Goal: Information Seeking & Learning: Learn about a topic

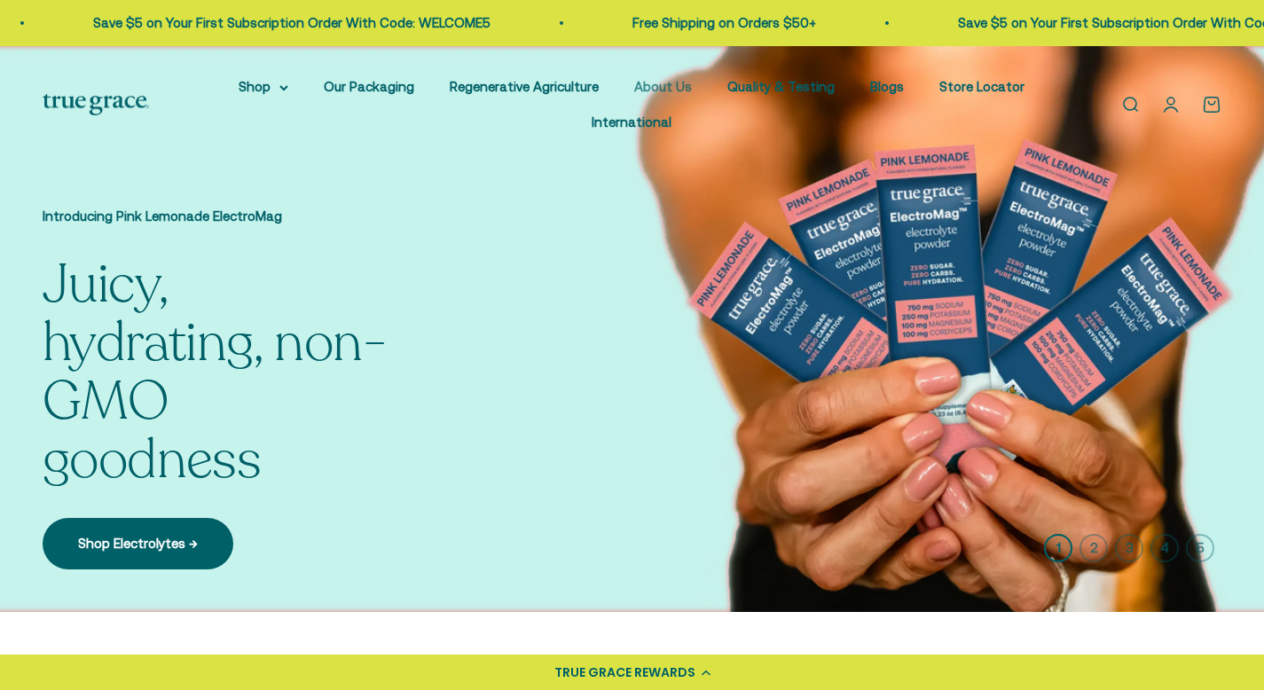
click at [671, 84] on link "About Us" at bounding box center [663, 86] width 58 height 15
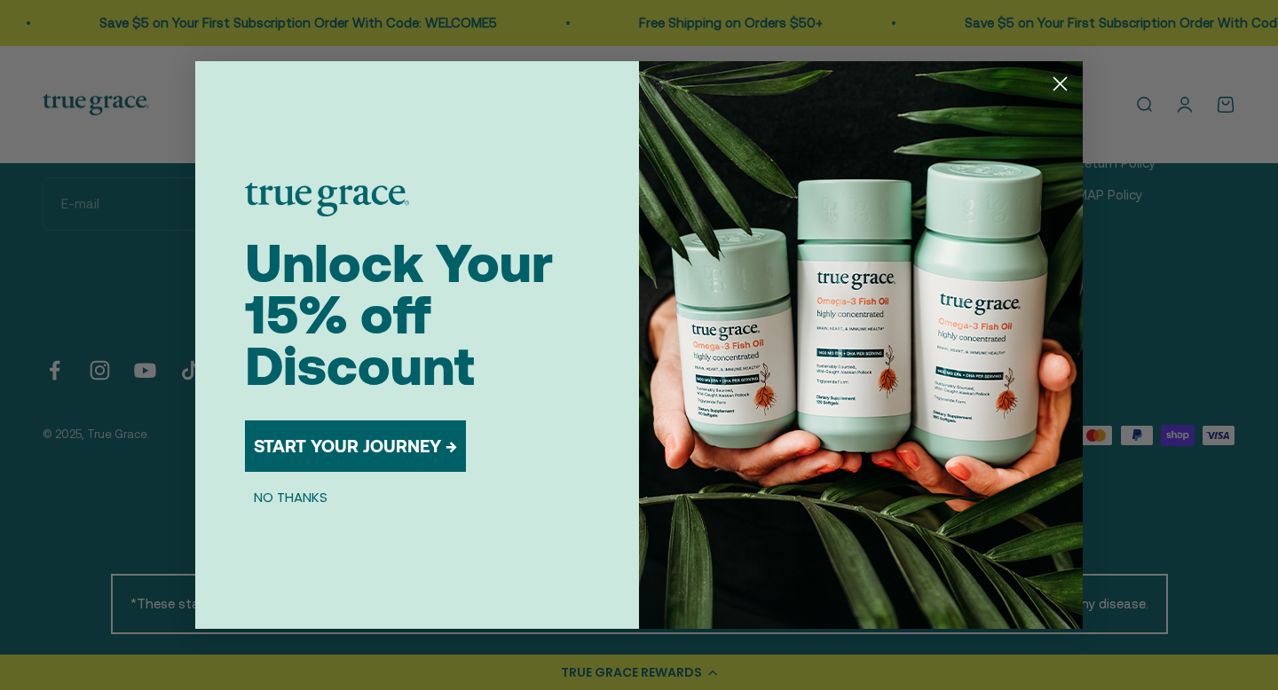
scroll to position [4521, 0]
click at [1063, 85] on circle "Close dialog" at bounding box center [1059, 83] width 29 height 29
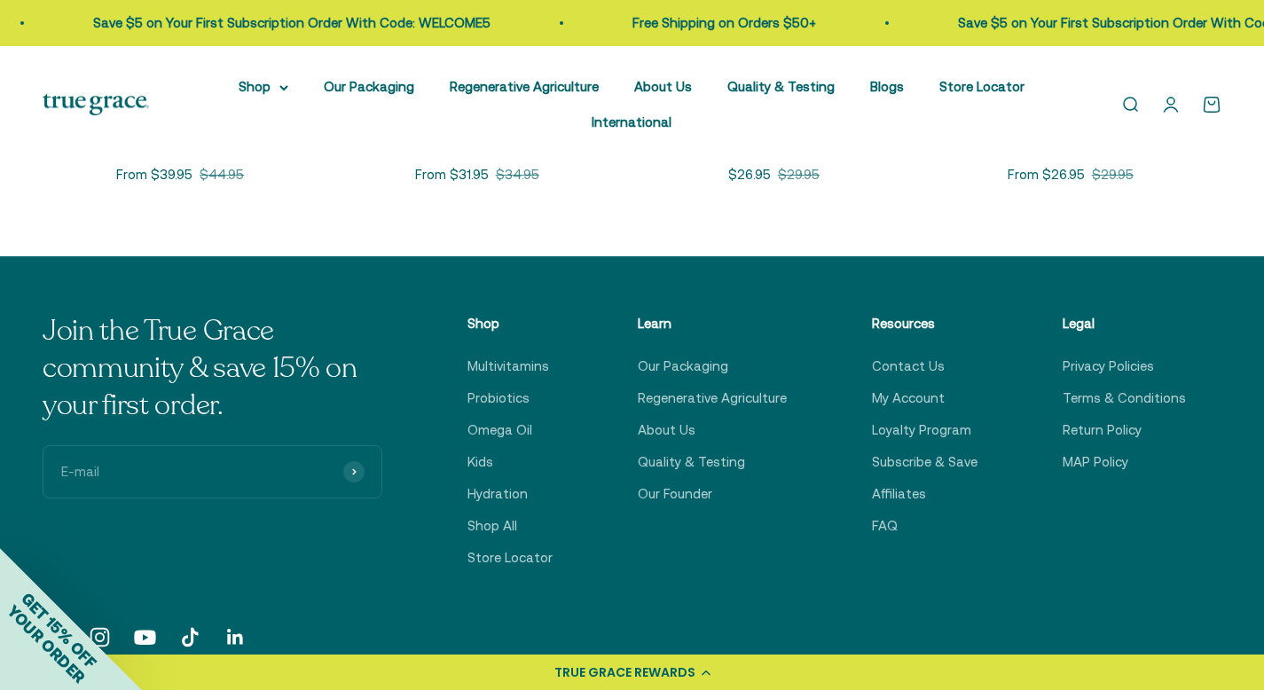
scroll to position [4242, 0]
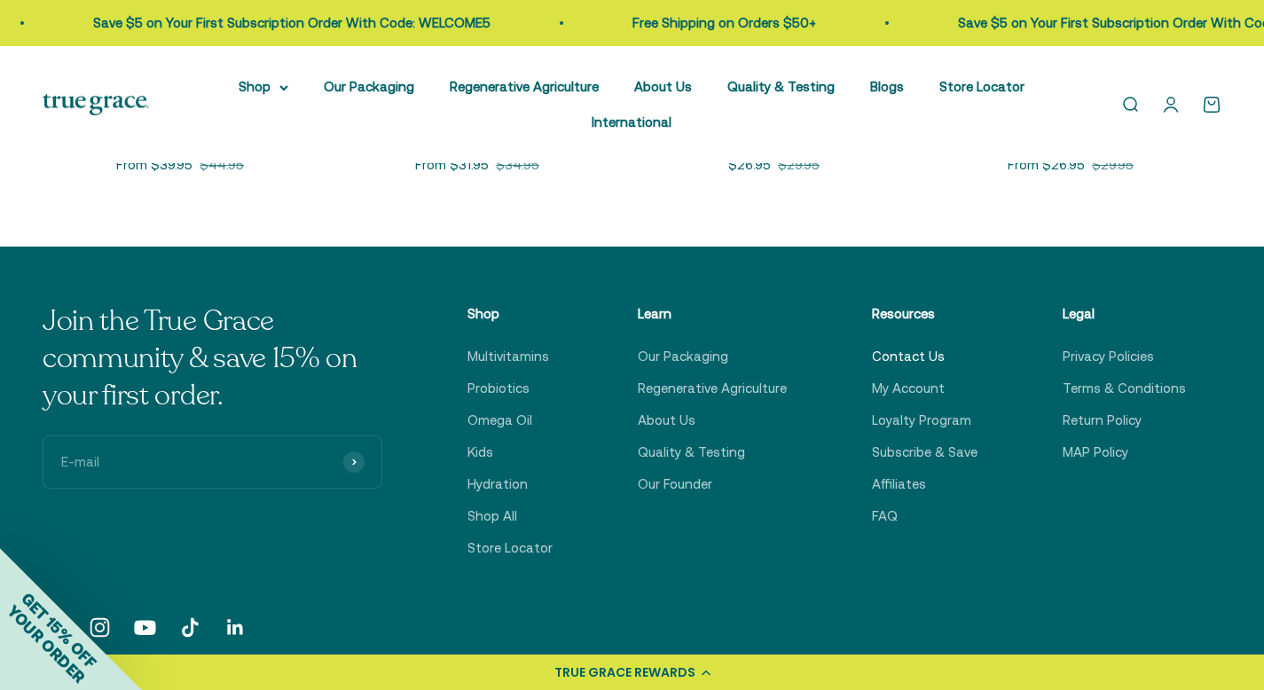
click at [941, 358] on link "Contact Us" at bounding box center [908, 356] width 73 height 21
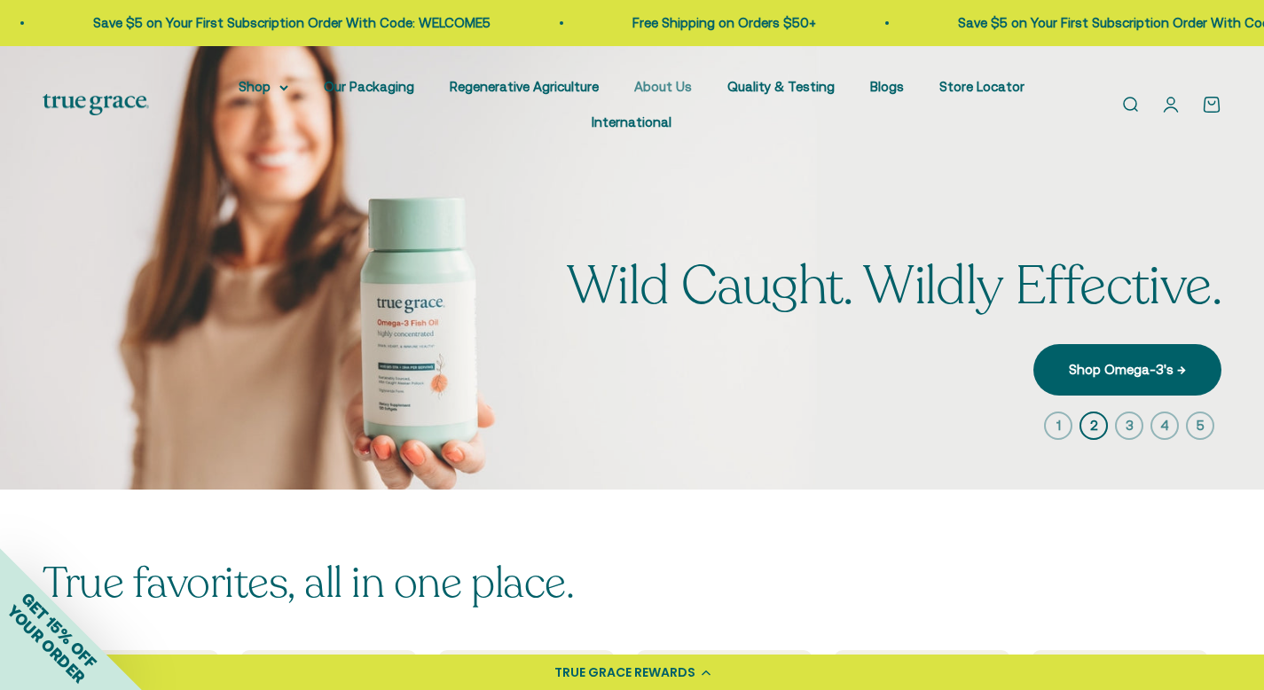
click at [661, 84] on link "About Us" at bounding box center [663, 86] width 58 height 15
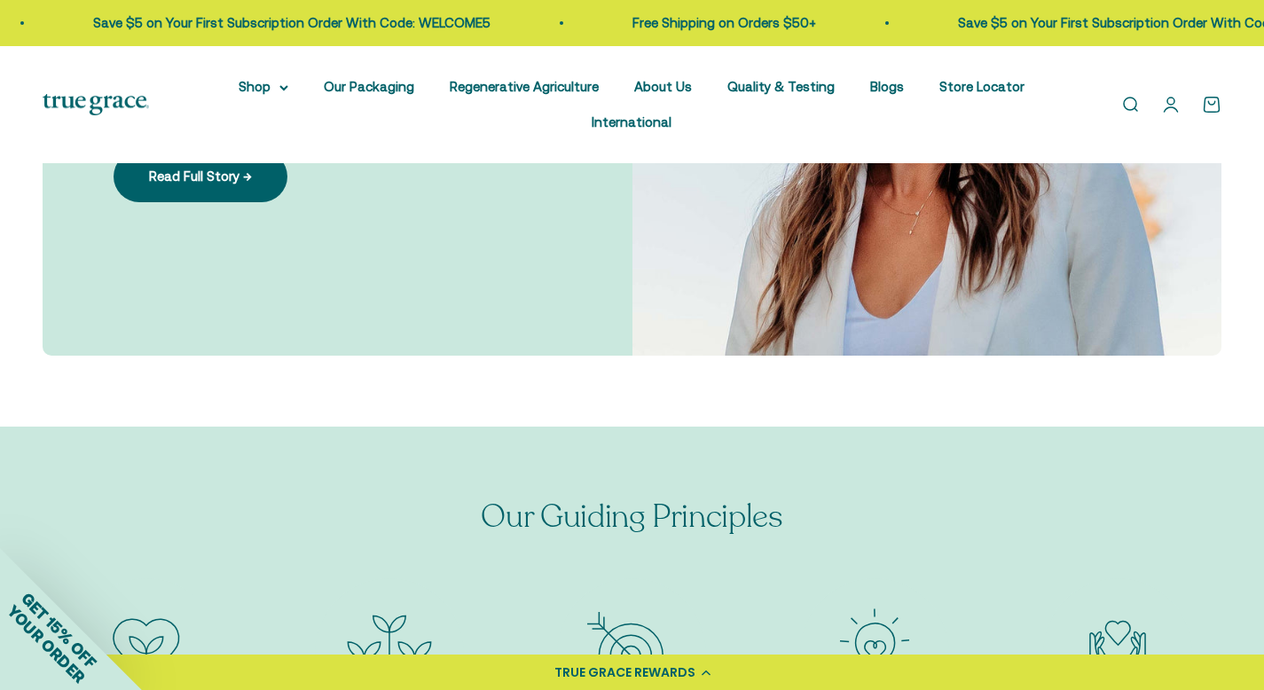
scroll to position [1208, 0]
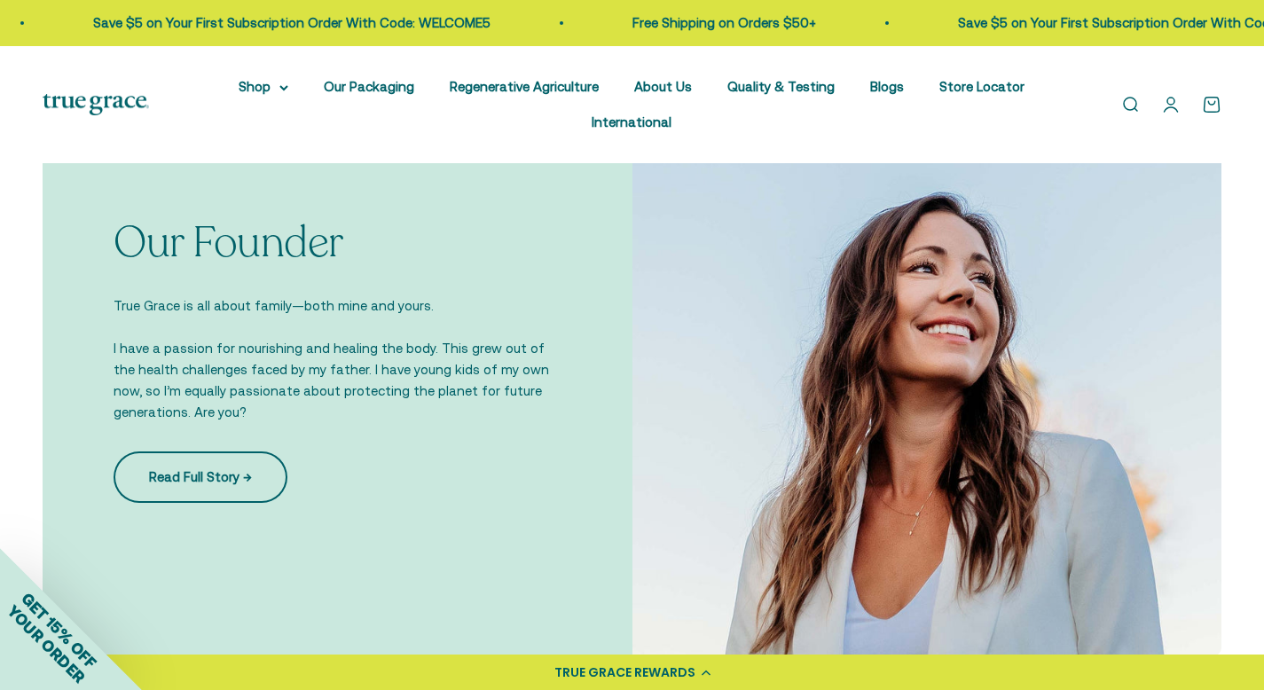
click at [220, 464] on link "Read Full Story →" at bounding box center [201, 477] width 174 height 51
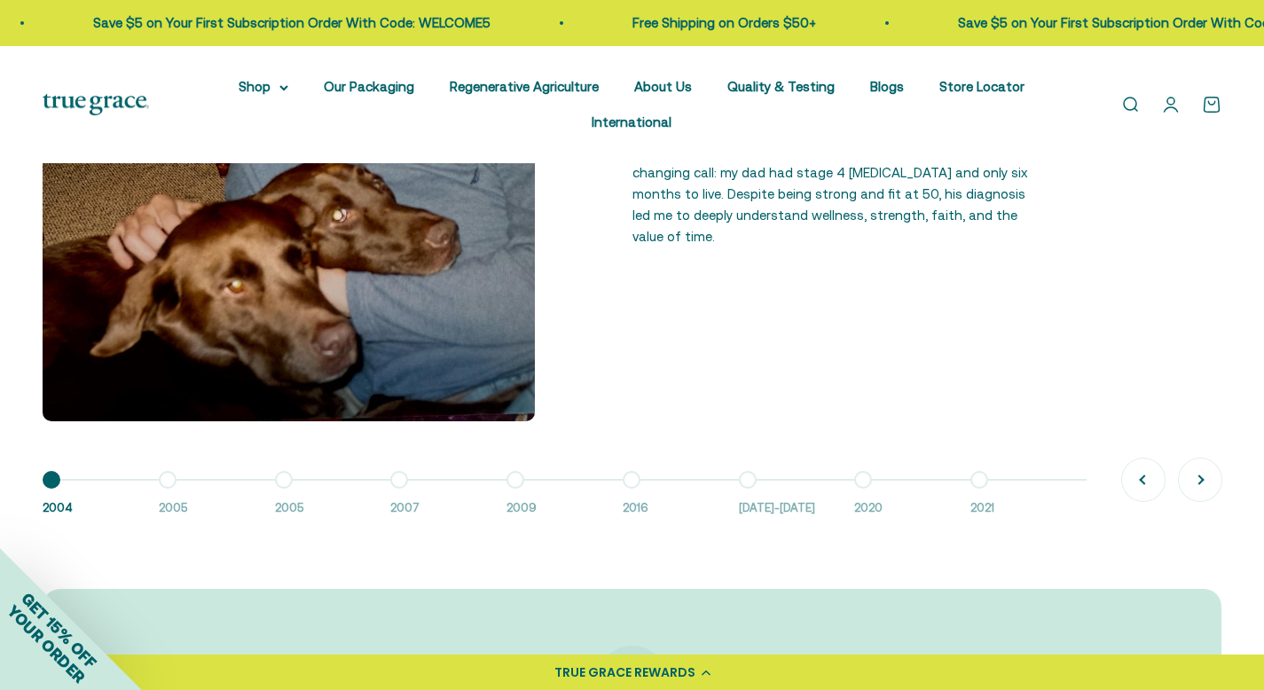
scroll to position [1698, 0]
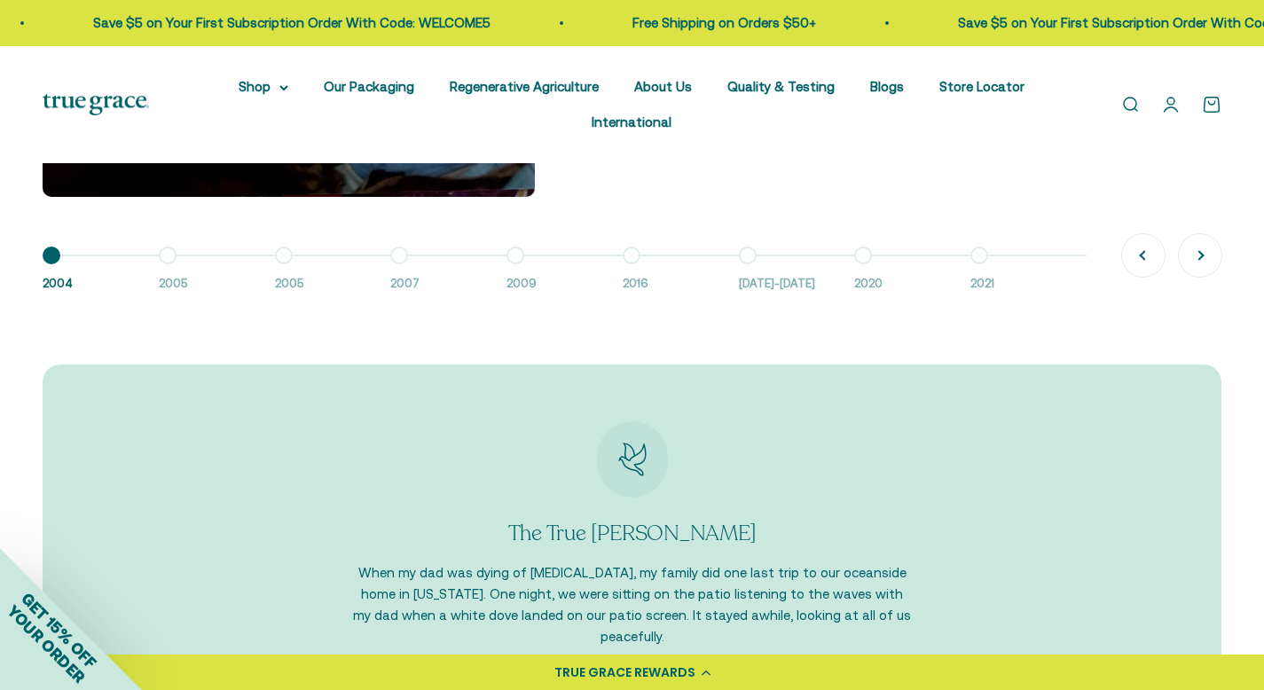
click at [163, 264] on button "Go to item 2 2005" at bounding box center [217, 275] width 116 height 38
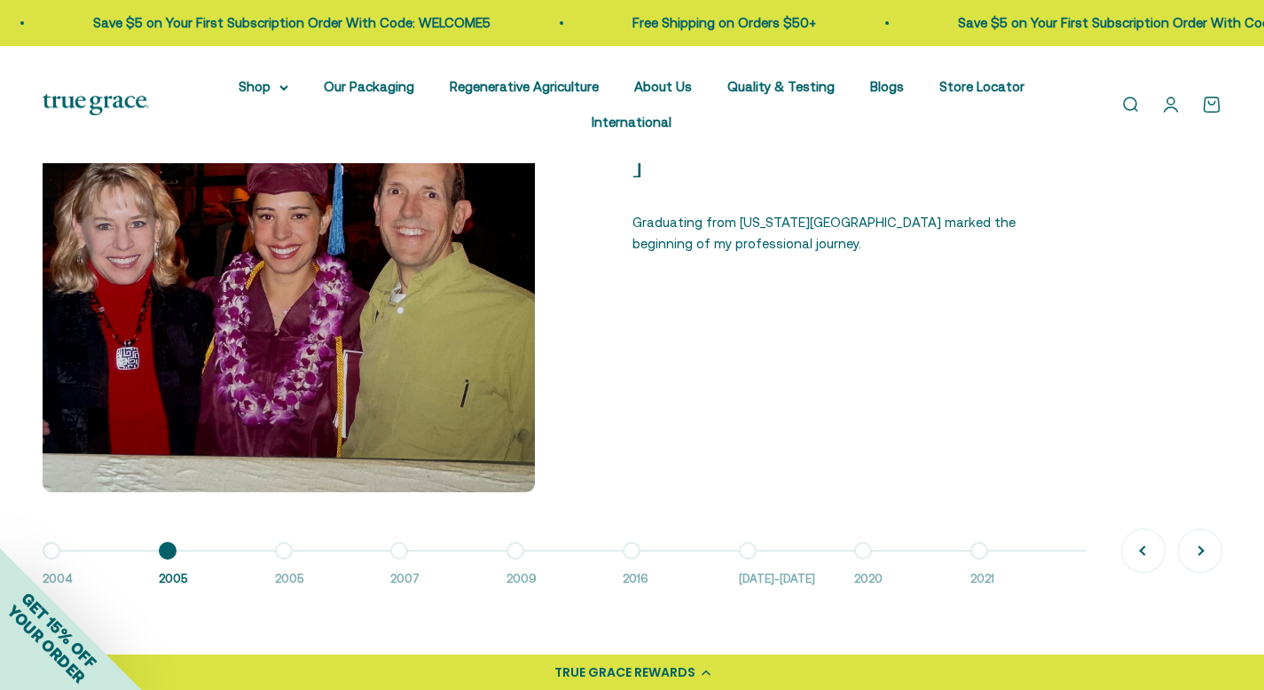
scroll to position [1405, 0]
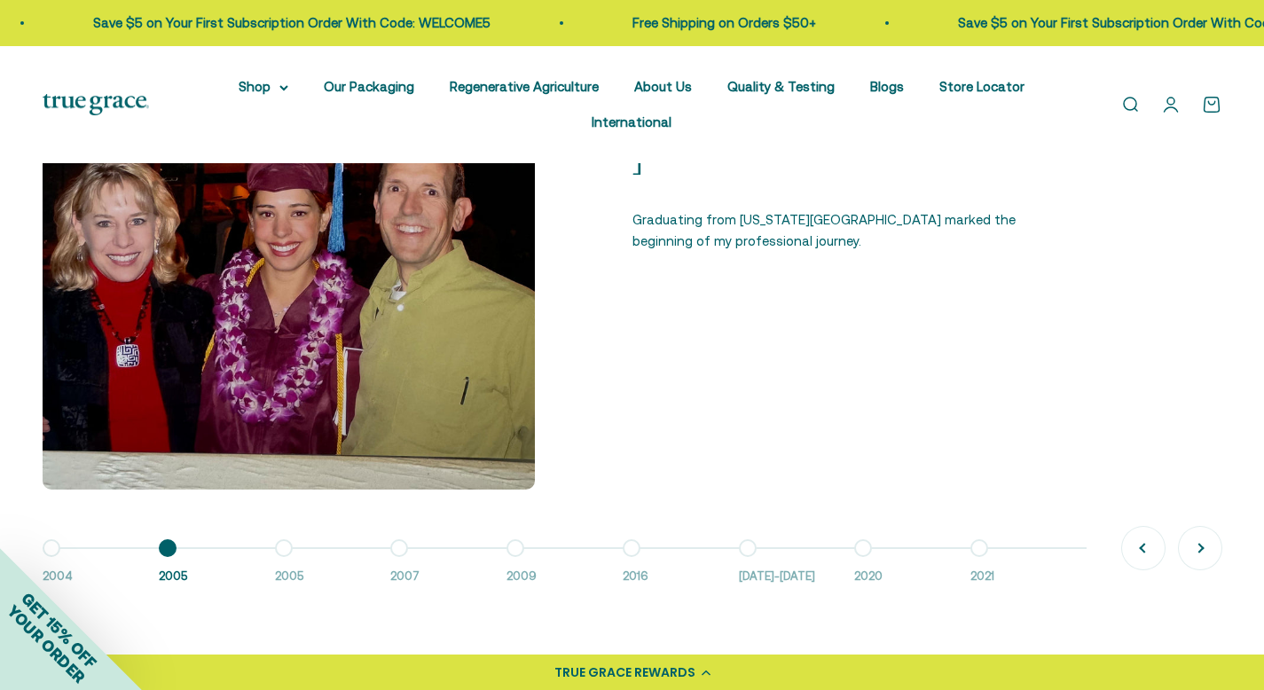
click at [285, 548] on button "Go to item 3 2005" at bounding box center [333, 567] width 116 height 38
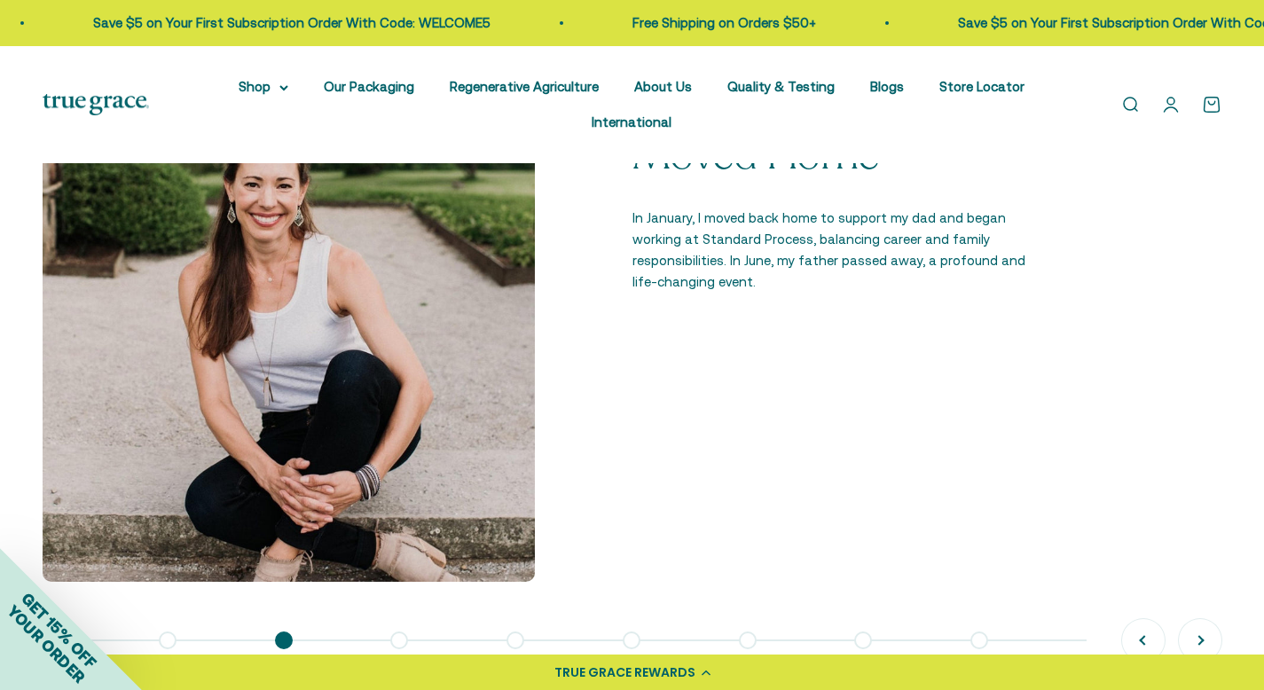
scroll to position [1454, 0]
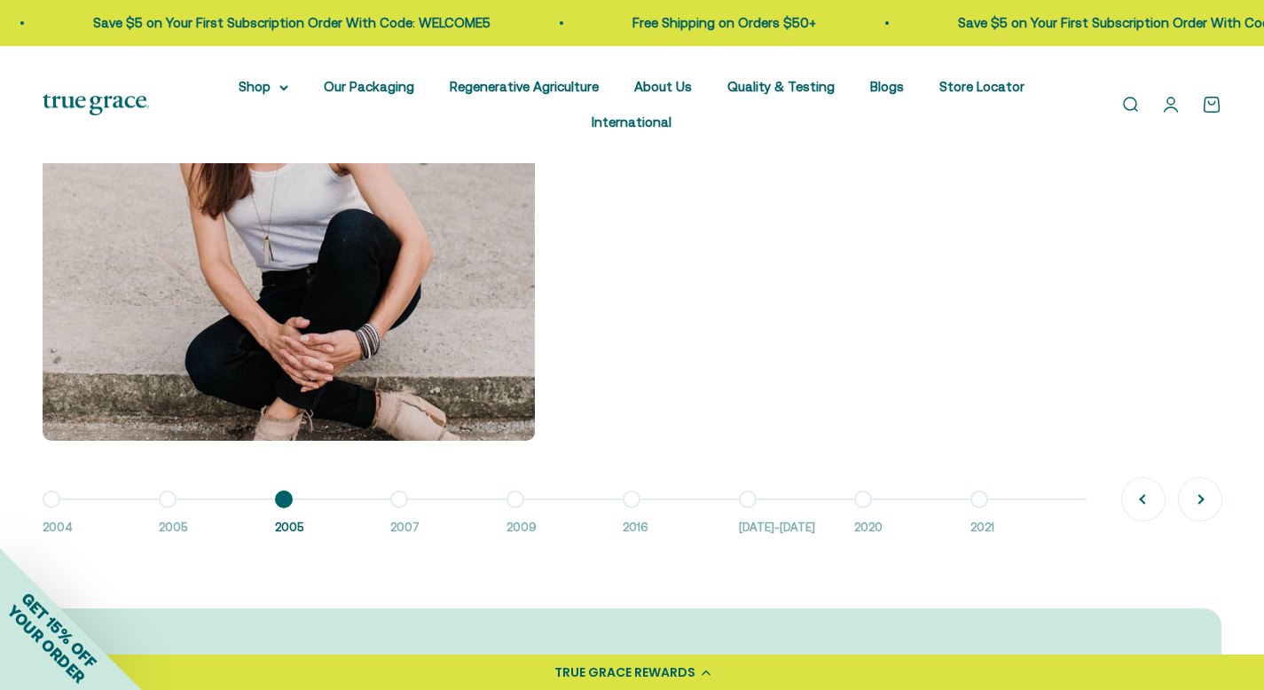
click at [405, 500] on button "Go to item 4 2007" at bounding box center [448, 519] width 116 height 38
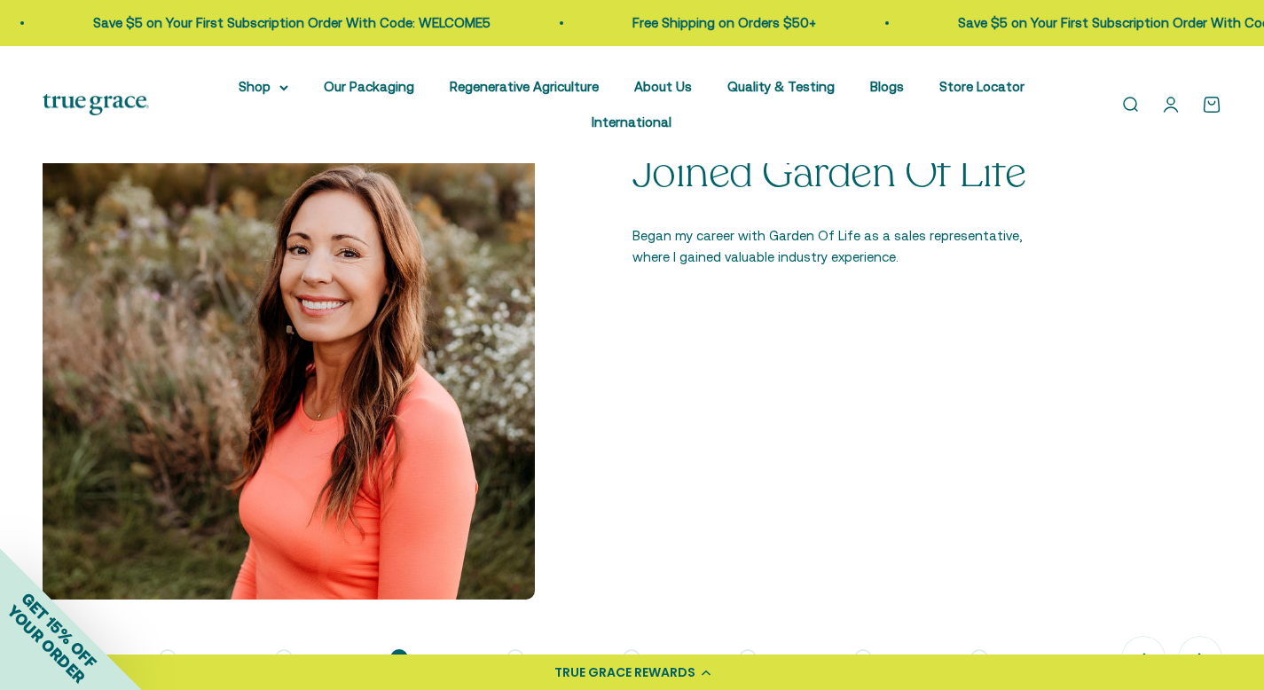
scroll to position [1329, 0]
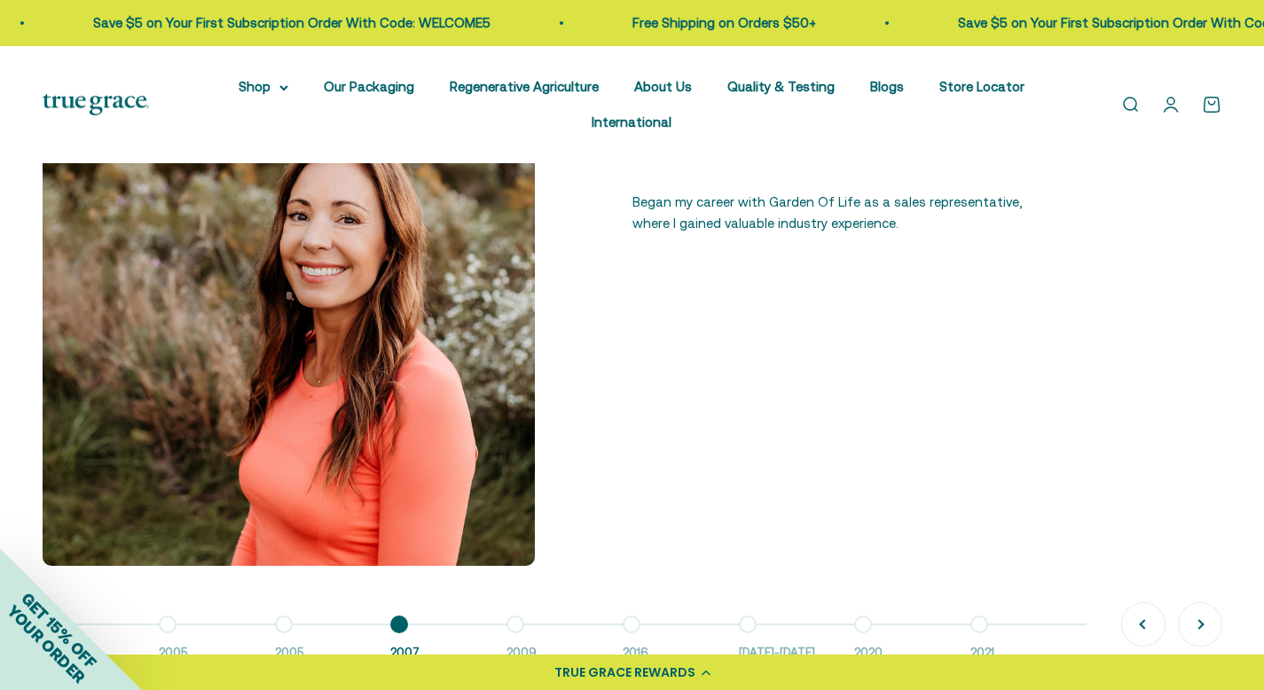
click at [511, 625] on button "Go to item 5 2009" at bounding box center [565, 644] width 116 height 38
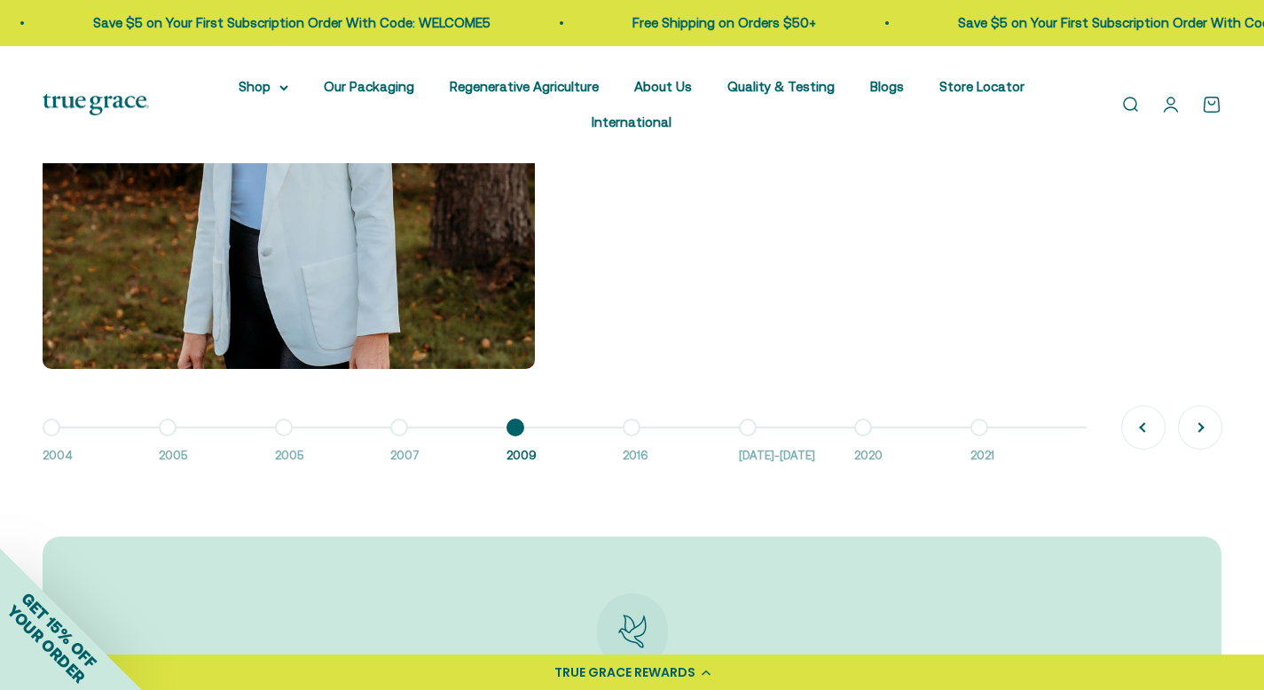
scroll to position [1531, 0]
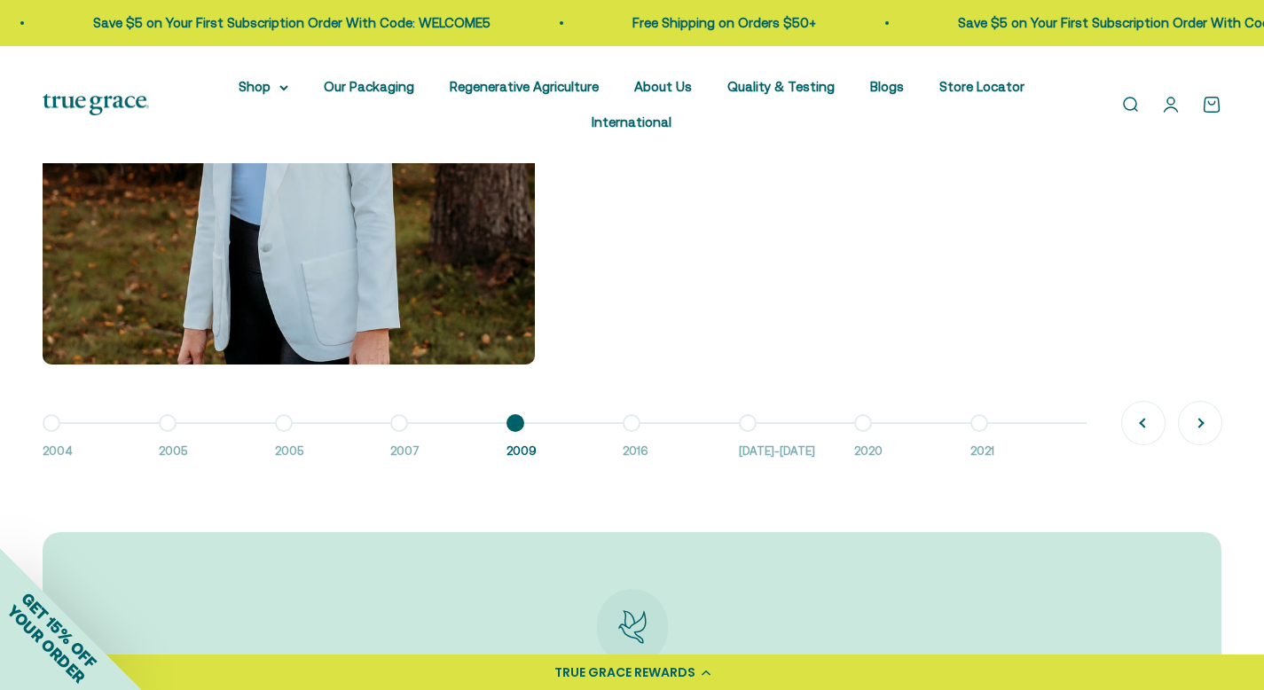
click at [628, 427] on button "Go to item 6 2016" at bounding box center [681, 442] width 116 height 38
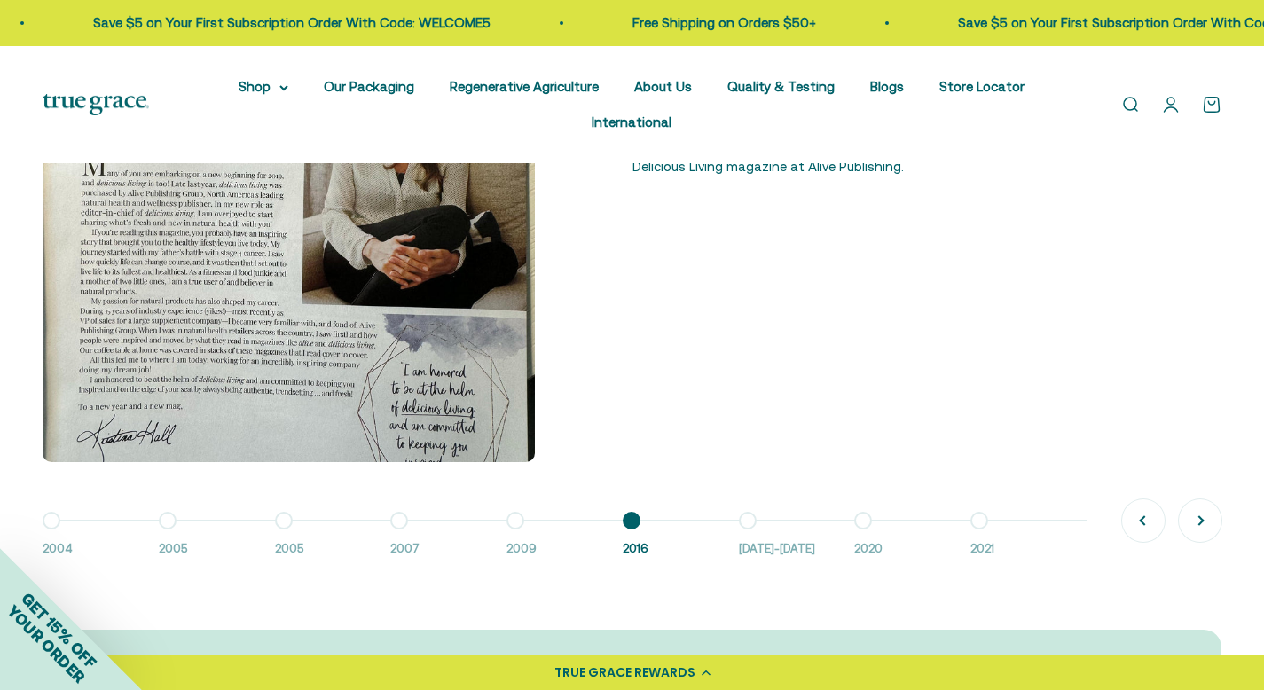
scroll to position [1445, 0]
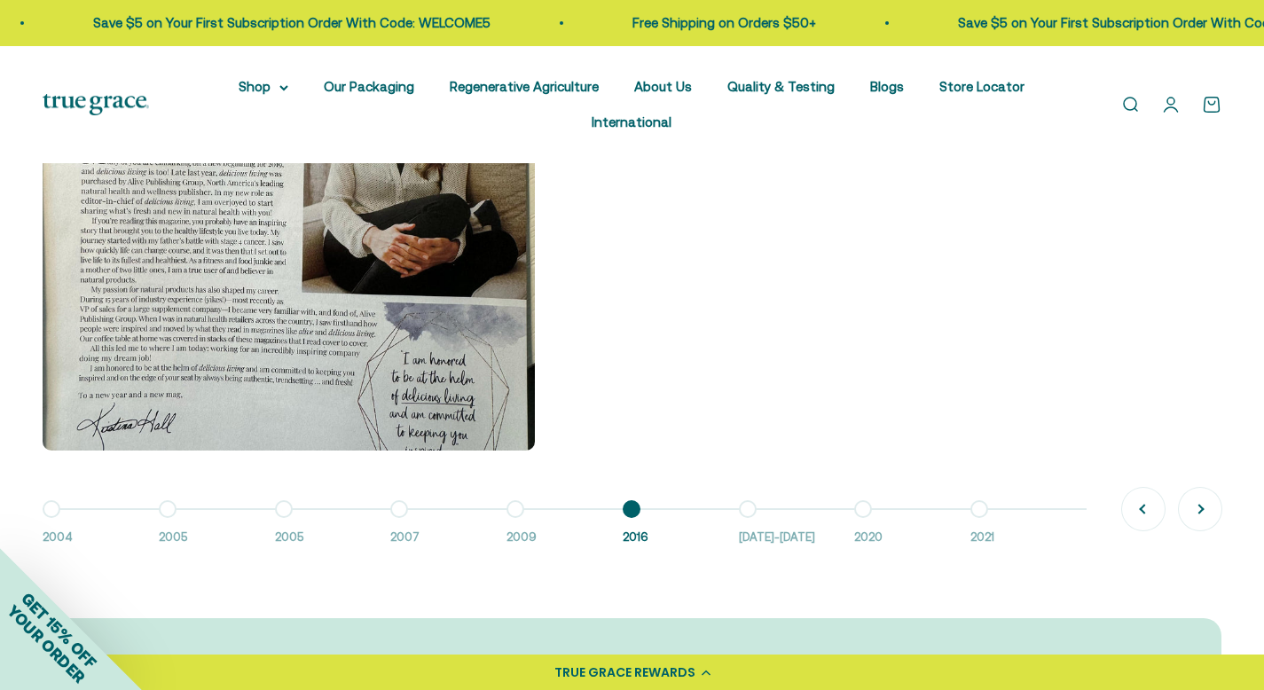
click at [756, 513] on button "Go to item 7 2016-2018" at bounding box center [797, 528] width 116 height 38
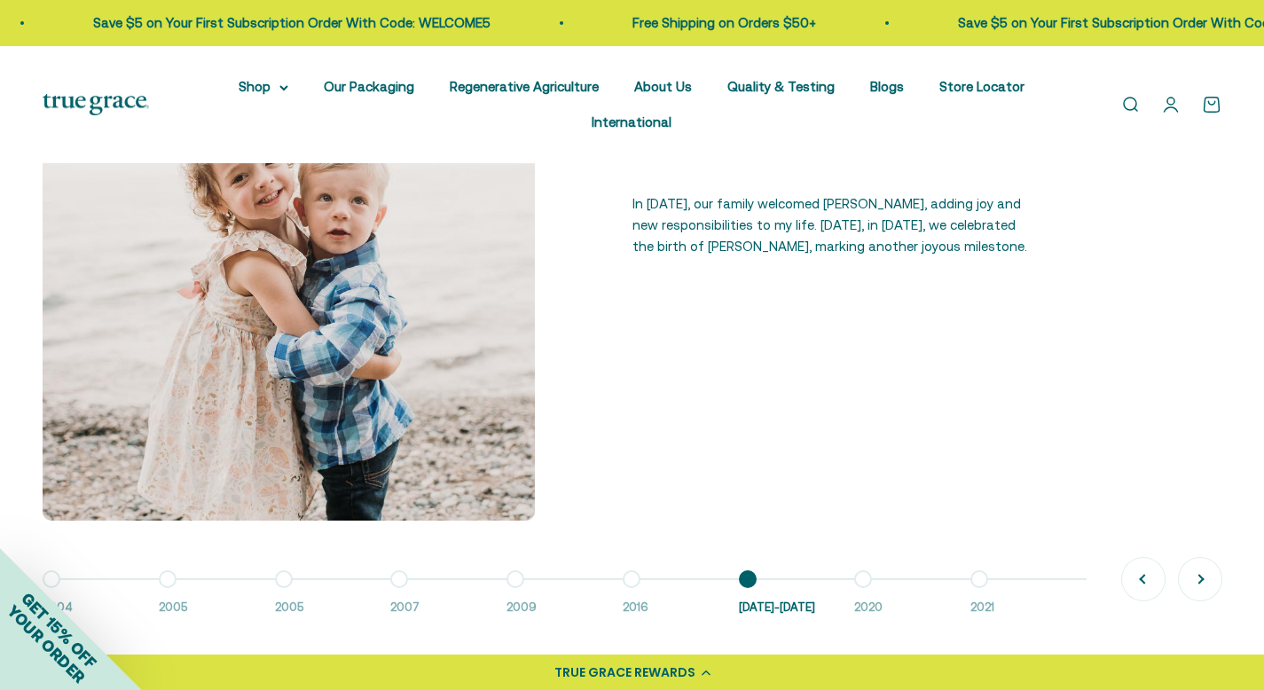
scroll to position [1384, 0]
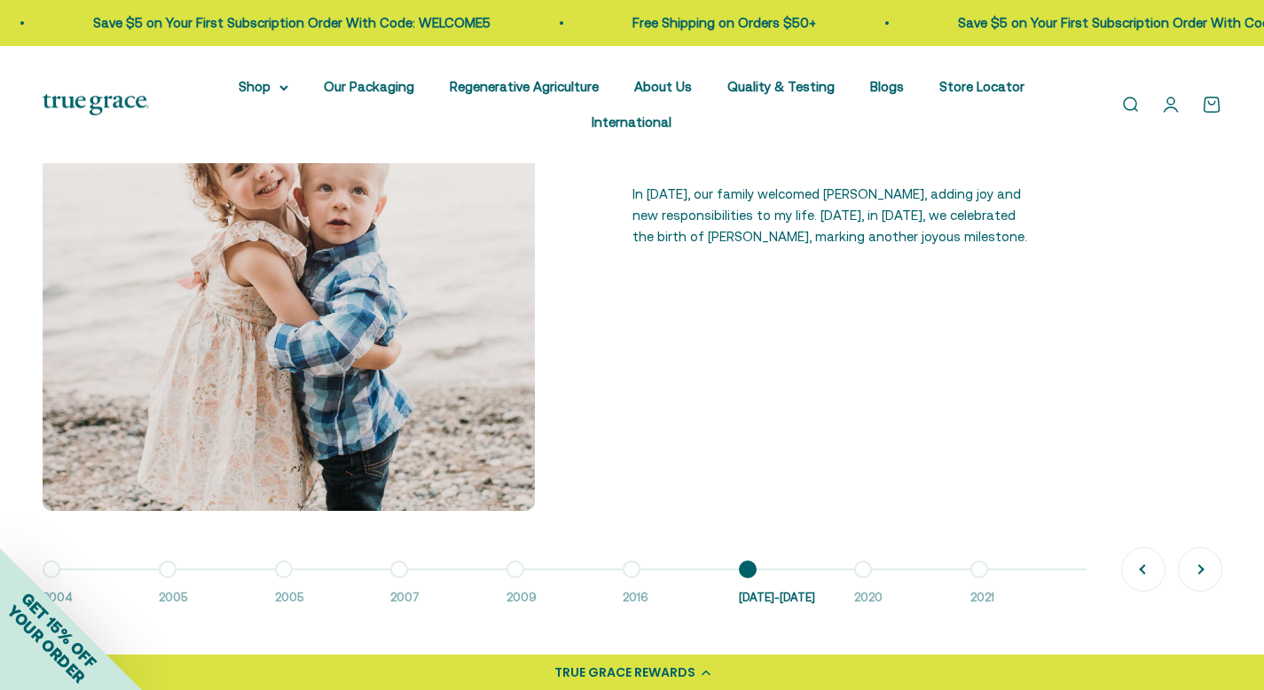
click at [864, 570] on button "Go to item 8 2020" at bounding box center [912, 589] width 116 height 38
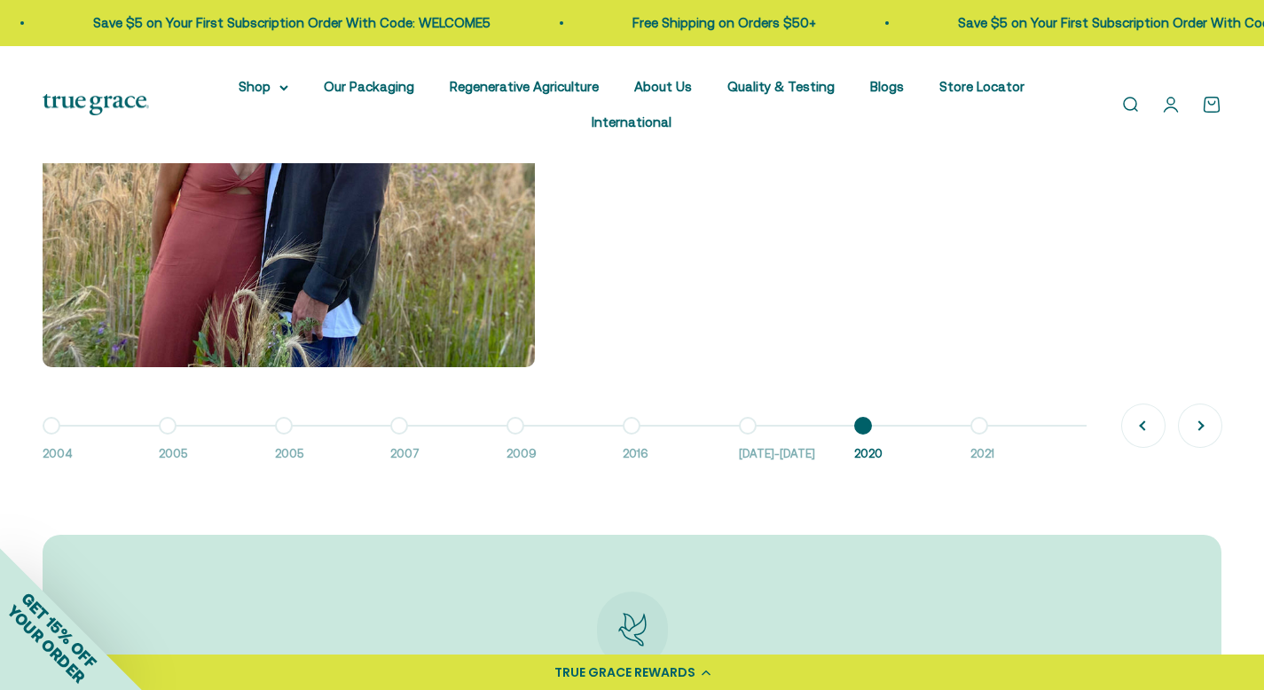
scroll to position [1568, 0]
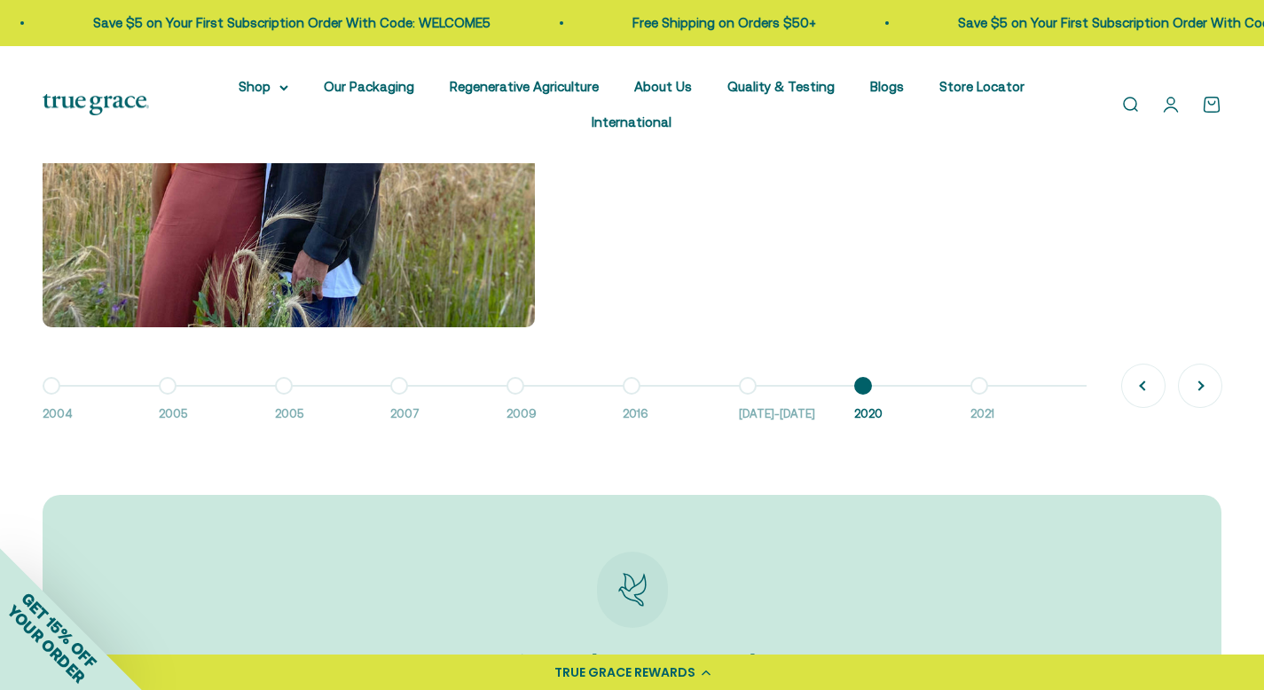
click at [986, 388] on button "Go to item 9 2021" at bounding box center [1029, 405] width 116 height 38
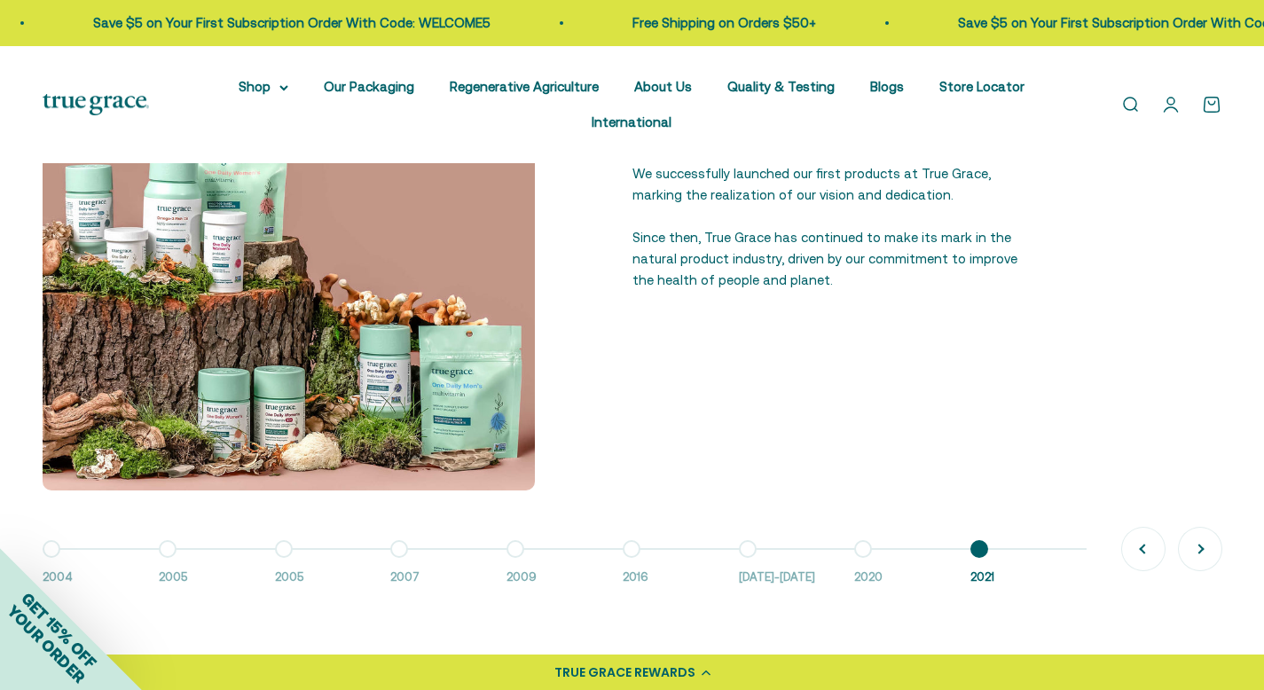
scroll to position [1411, 0]
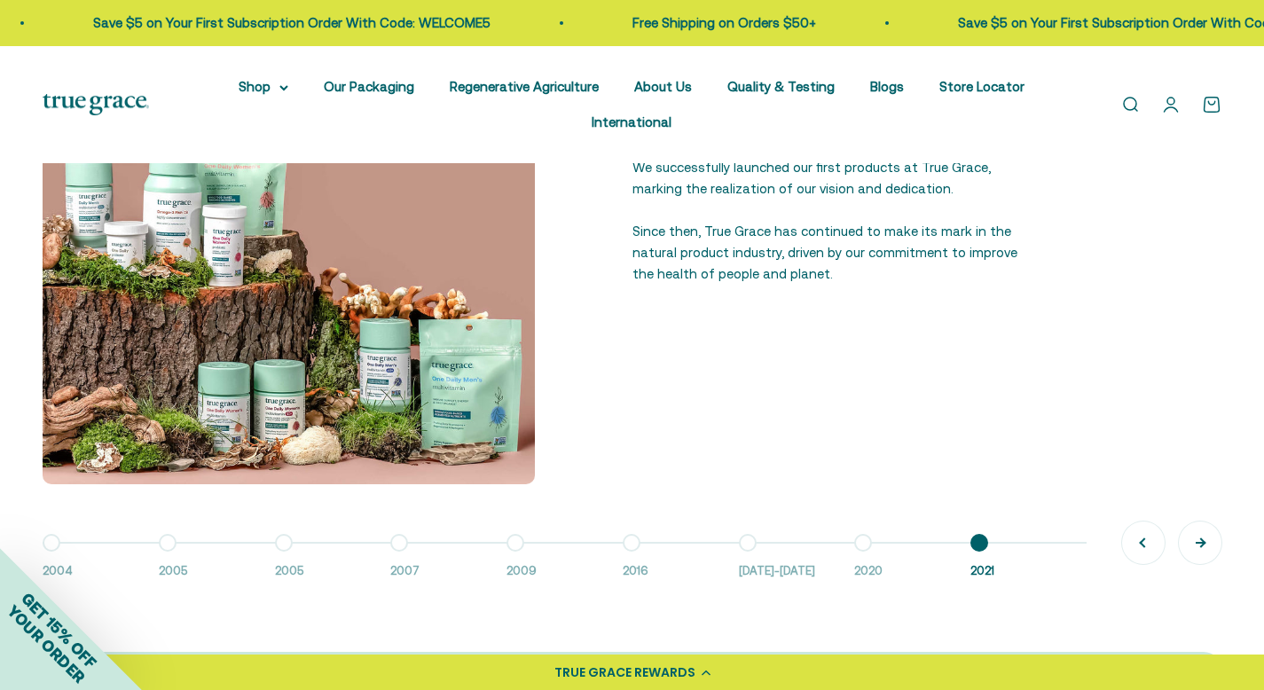
click at [1204, 539] on button "Next" at bounding box center [1200, 543] width 43 height 43
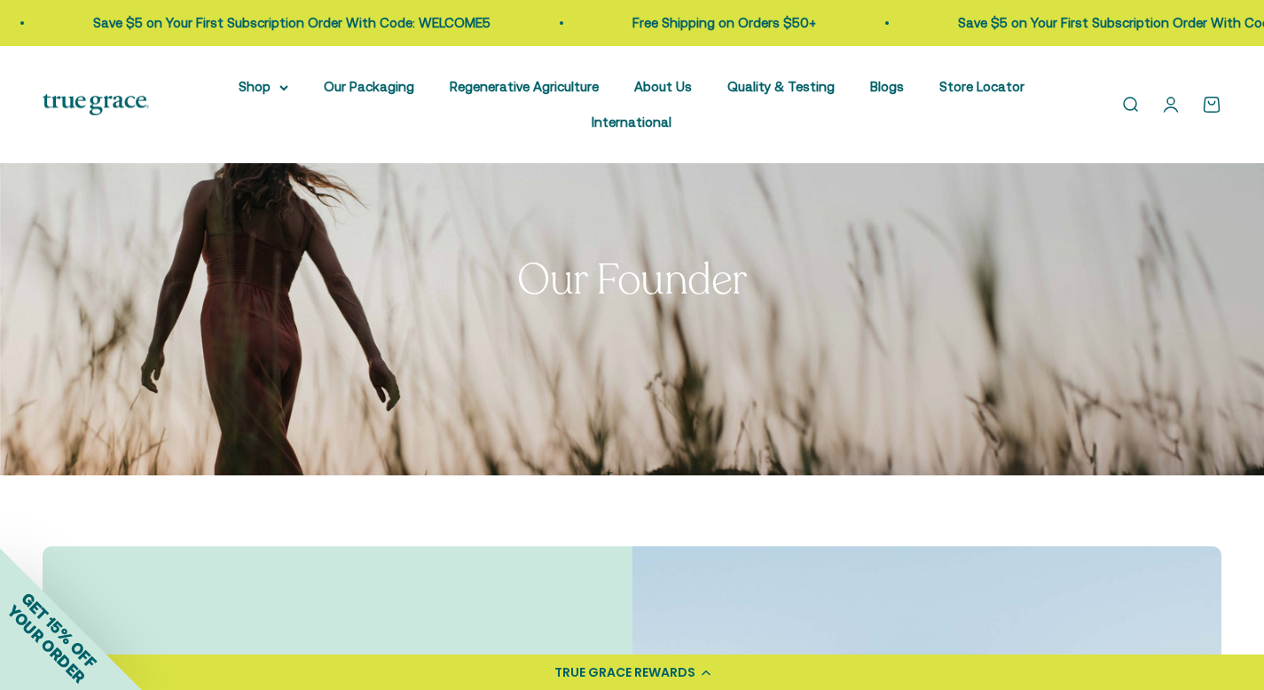
scroll to position [0, 0]
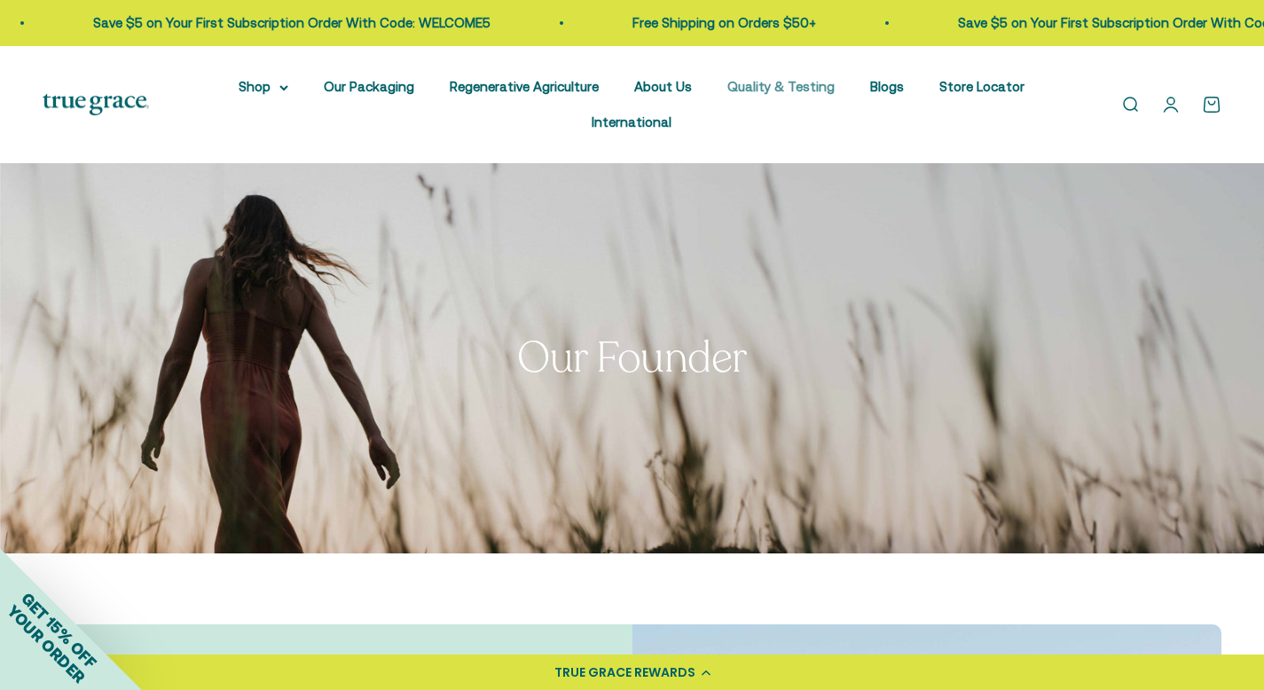
click at [784, 80] on link "Quality & Testing" at bounding box center [781, 86] width 107 height 15
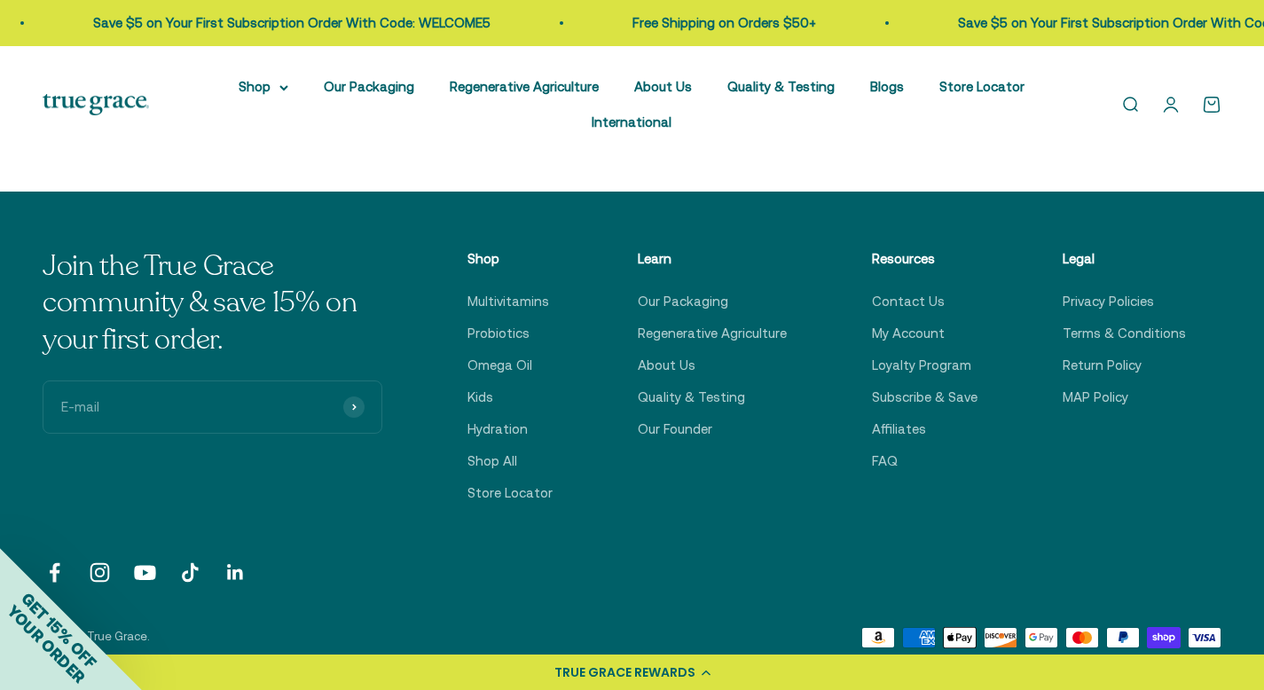
scroll to position [2864, 0]
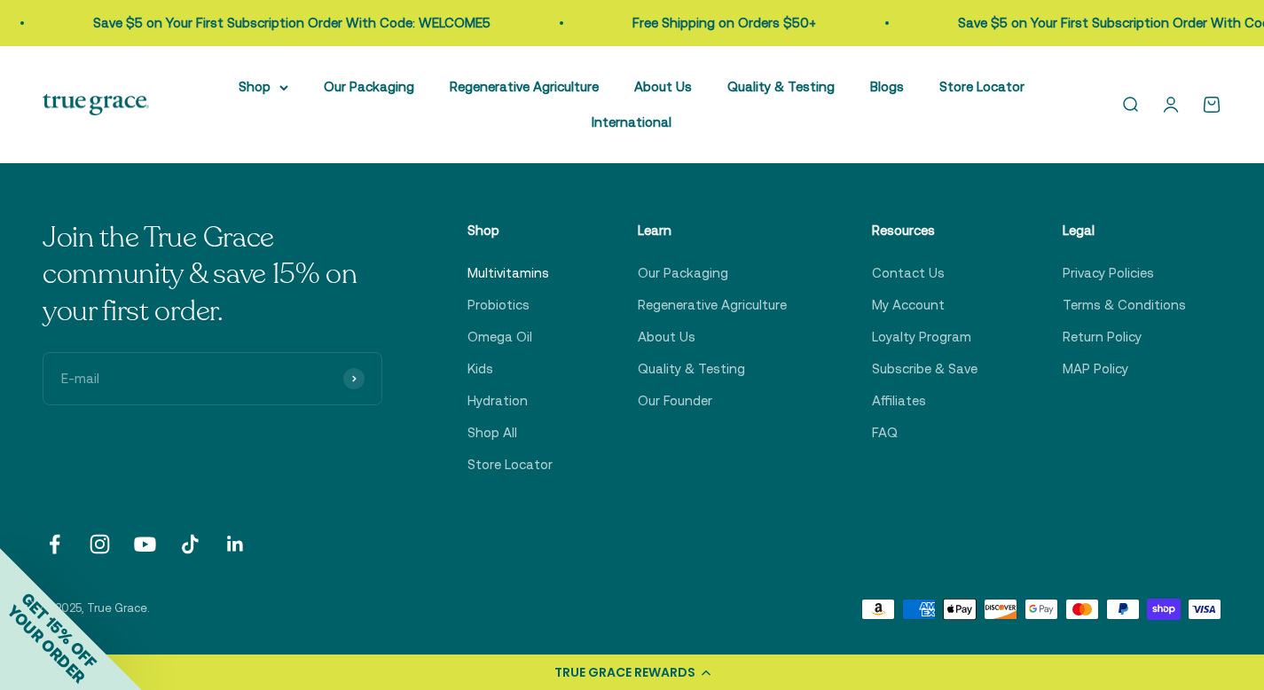
click at [510, 275] on link "Multivitamins" at bounding box center [509, 273] width 82 height 21
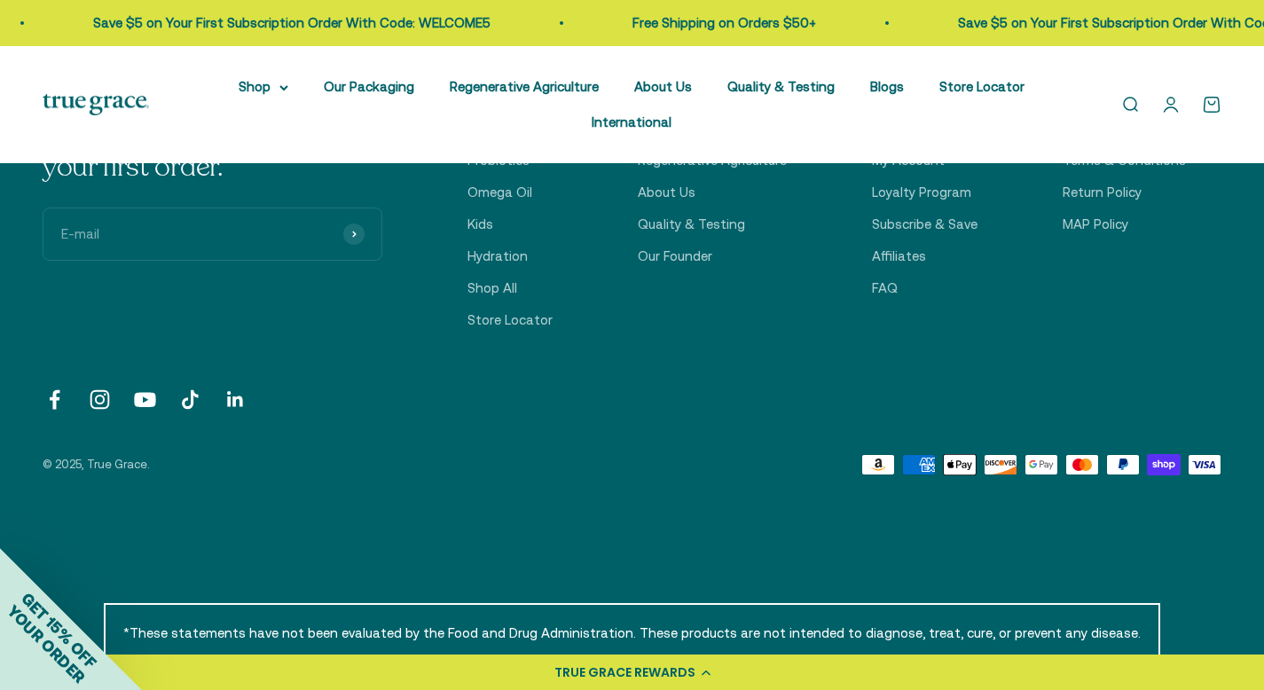
scroll to position [1393, 0]
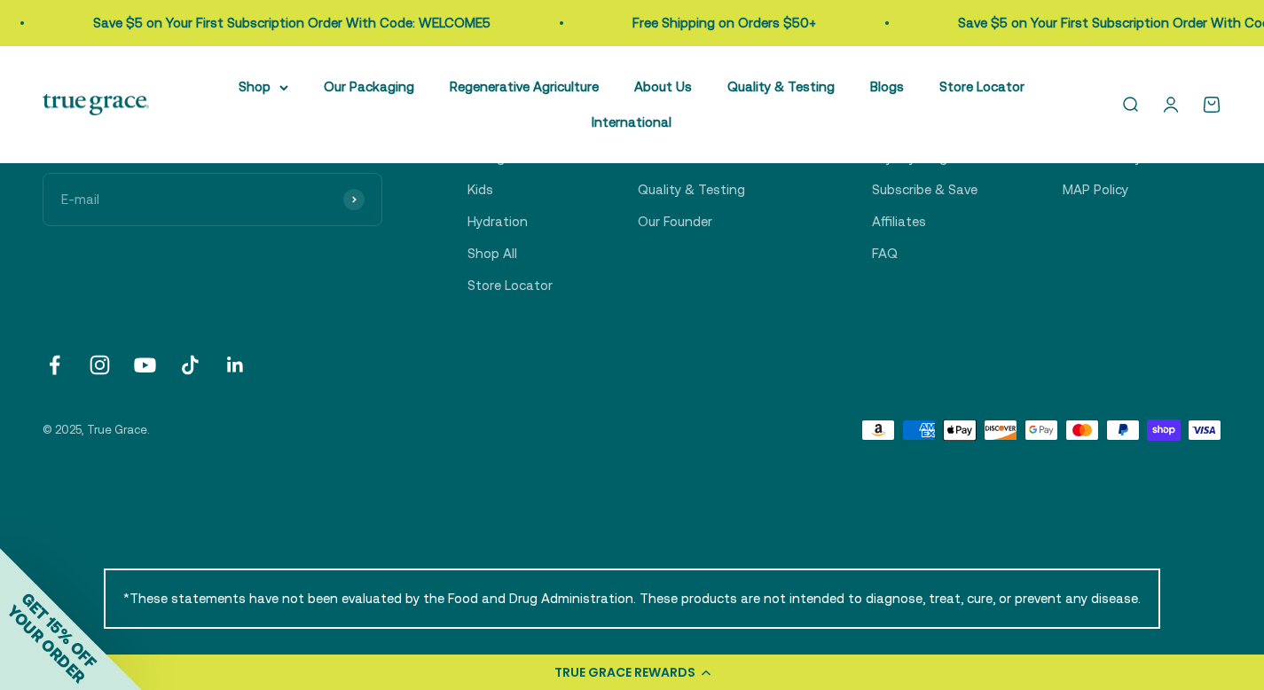
click at [109, 368] on link "Follow on Instagram" at bounding box center [100, 365] width 24 height 24
